Goal: Task Accomplishment & Management: Manage account settings

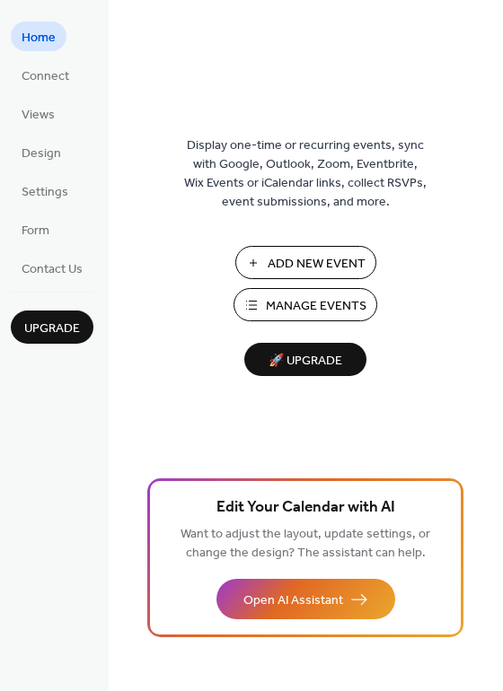
click at [49, 80] on span "Connect" at bounding box center [46, 76] width 48 height 19
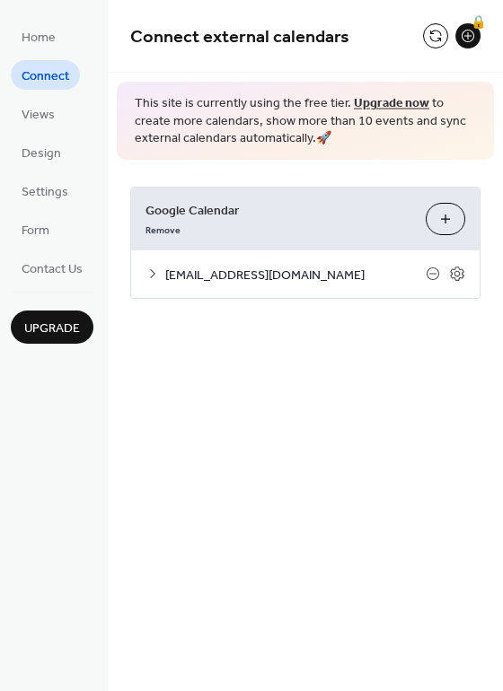
click at [458, 280] on icon at bounding box center [457, 274] width 16 height 16
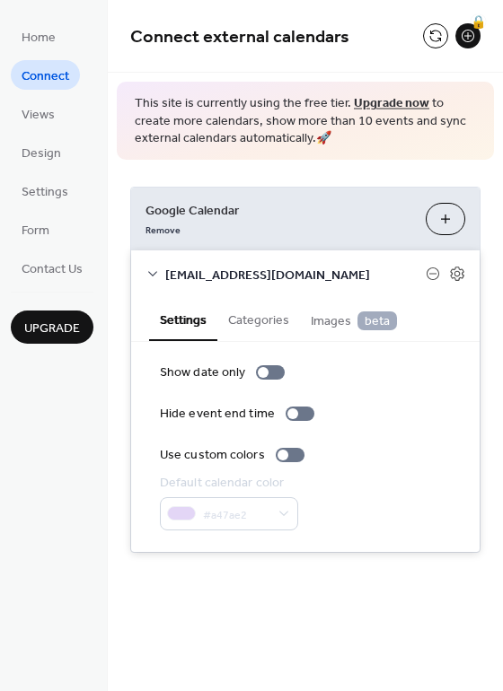
click at [344, 163] on div "Google Calendar Remove Choose Calendars [EMAIL_ADDRESS][DOMAIN_NAME] Settings C…" at bounding box center [305, 370] width 395 height 420
click at [451, 276] on icon at bounding box center [456, 274] width 13 height 14
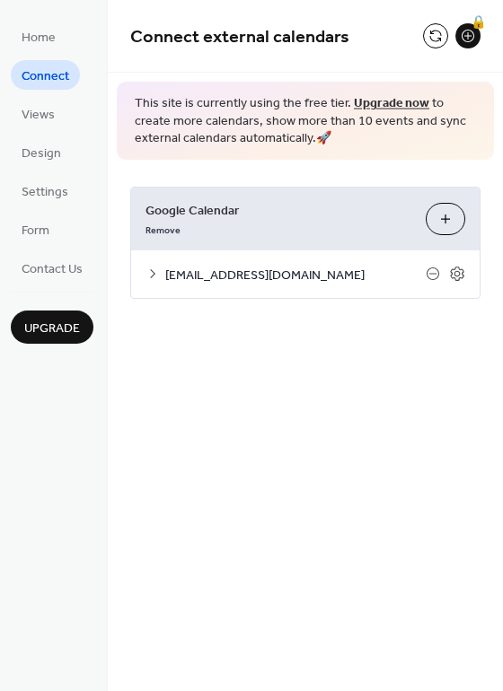
click at [167, 230] on link "Remove" at bounding box center [162, 228] width 35 height 19
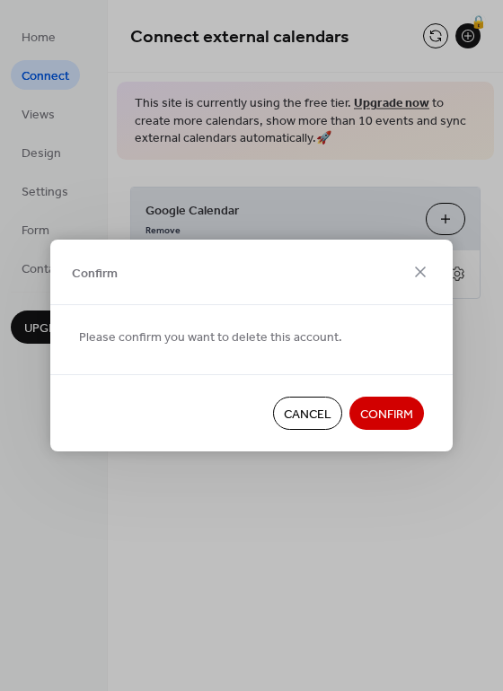
click at [308, 414] on span "Cancel" at bounding box center [308, 415] width 48 height 19
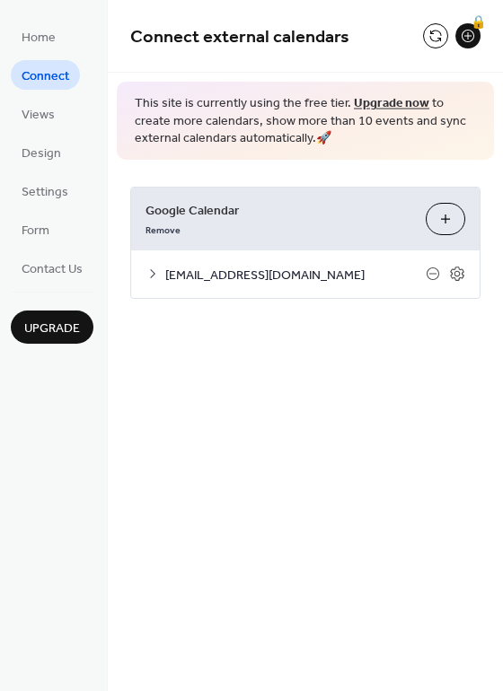
click at [452, 219] on button "Choose Calendars" at bounding box center [444, 219] width 39 height 32
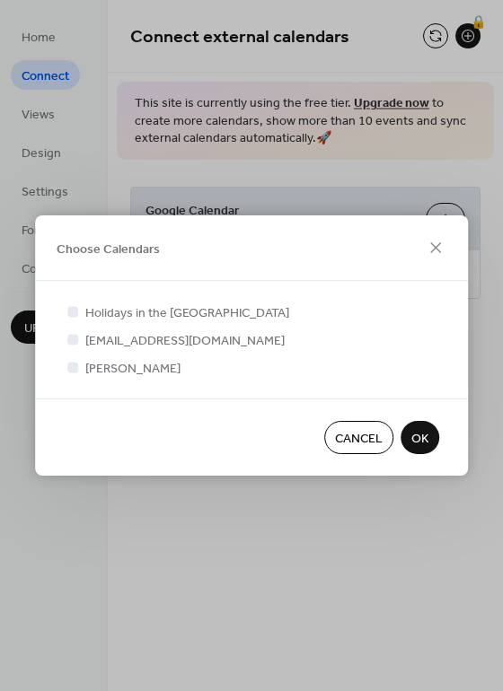
click at [76, 313] on div at bounding box center [72, 311] width 11 height 11
click at [74, 311] on div at bounding box center [72, 311] width 11 height 11
click at [71, 338] on icon at bounding box center [72, 339] width 7 height 7
click at [415, 445] on span "OK" at bounding box center [419, 439] width 17 height 19
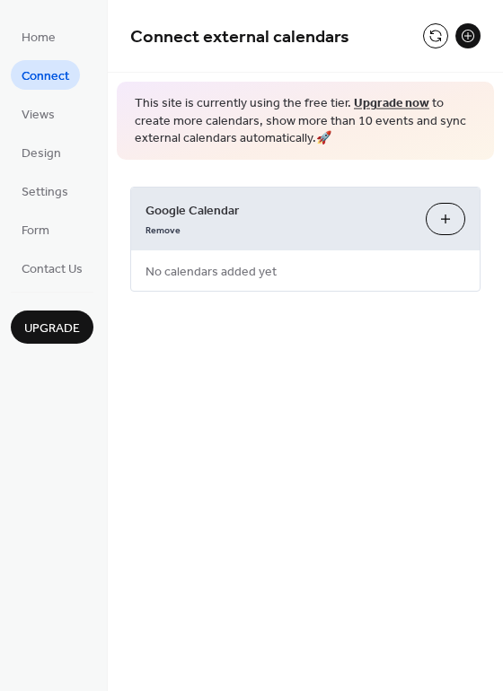
click at [447, 217] on button "Choose Calendars" at bounding box center [444, 219] width 39 height 32
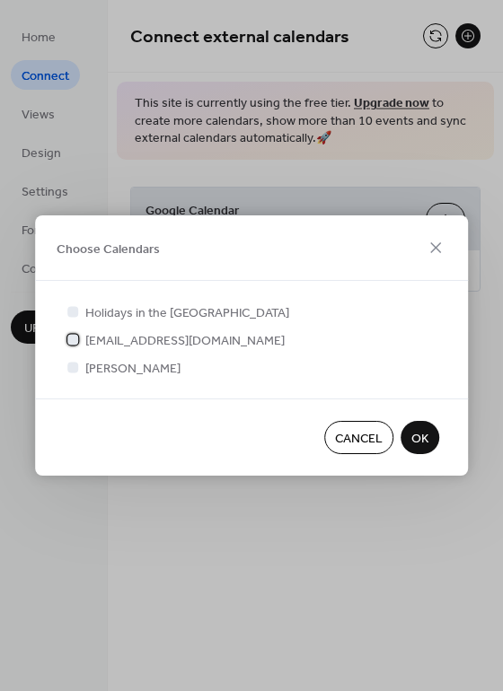
click at [85, 346] on label "[EMAIL_ADDRESS][DOMAIN_NAME]" at bounding box center [174, 339] width 221 height 19
click at [419, 442] on span "OK" at bounding box center [419, 439] width 17 height 19
